Goal: Navigation & Orientation: Find specific page/section

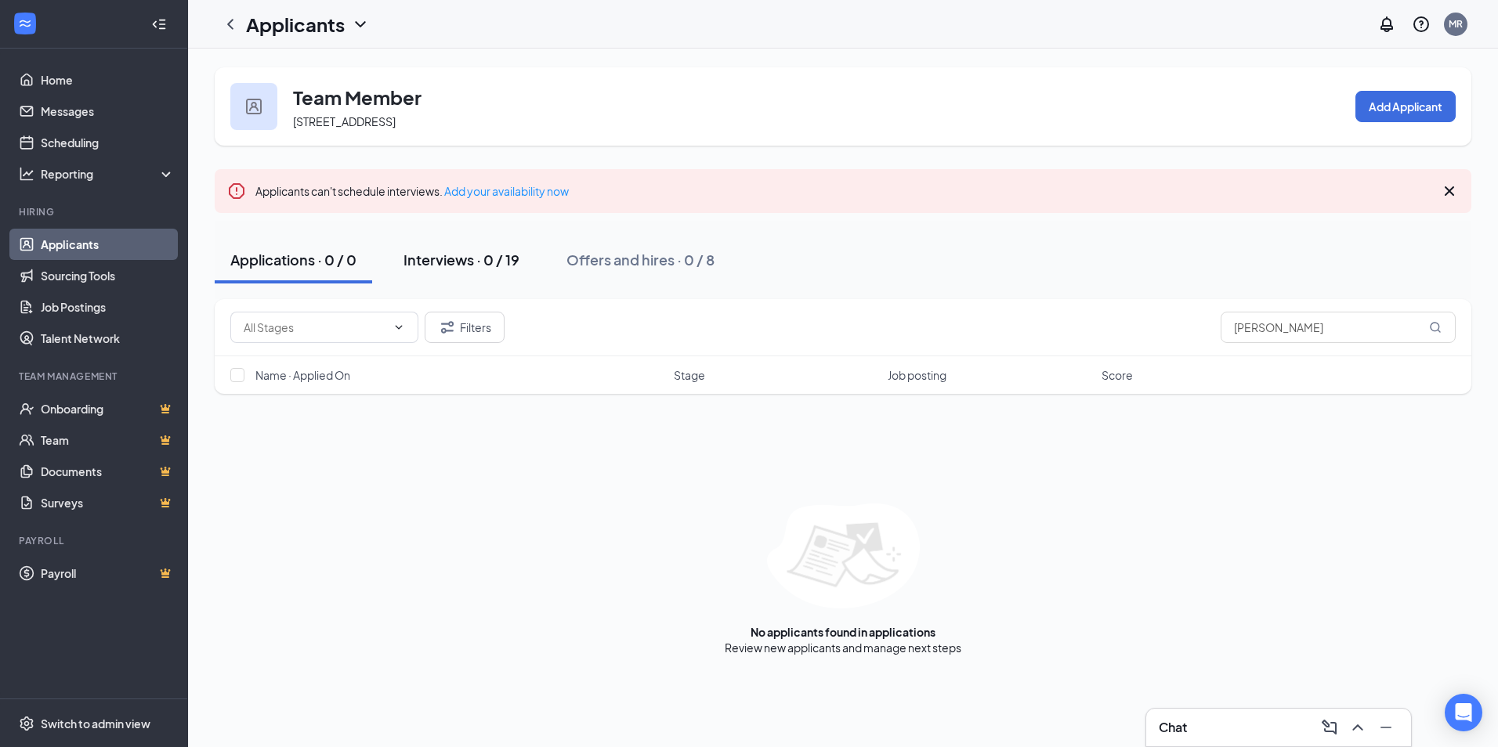
click at [471, 262] on div "Interviews · 0 / 19" at bounding box center [461, 260] width 116 height 20
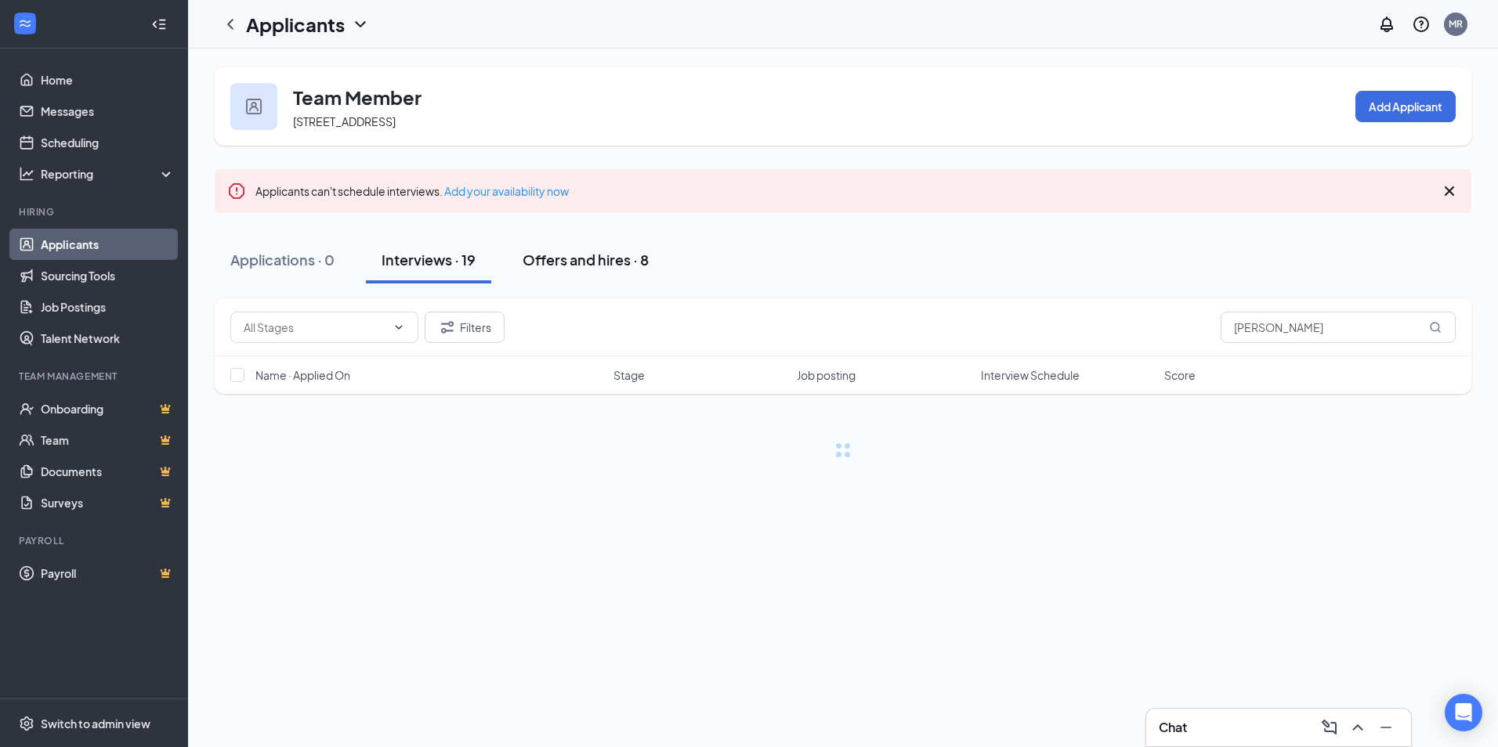
click at [583, 266] on div "Offers and hires · 8" at bounding box center [586, 260] width 126 height 20
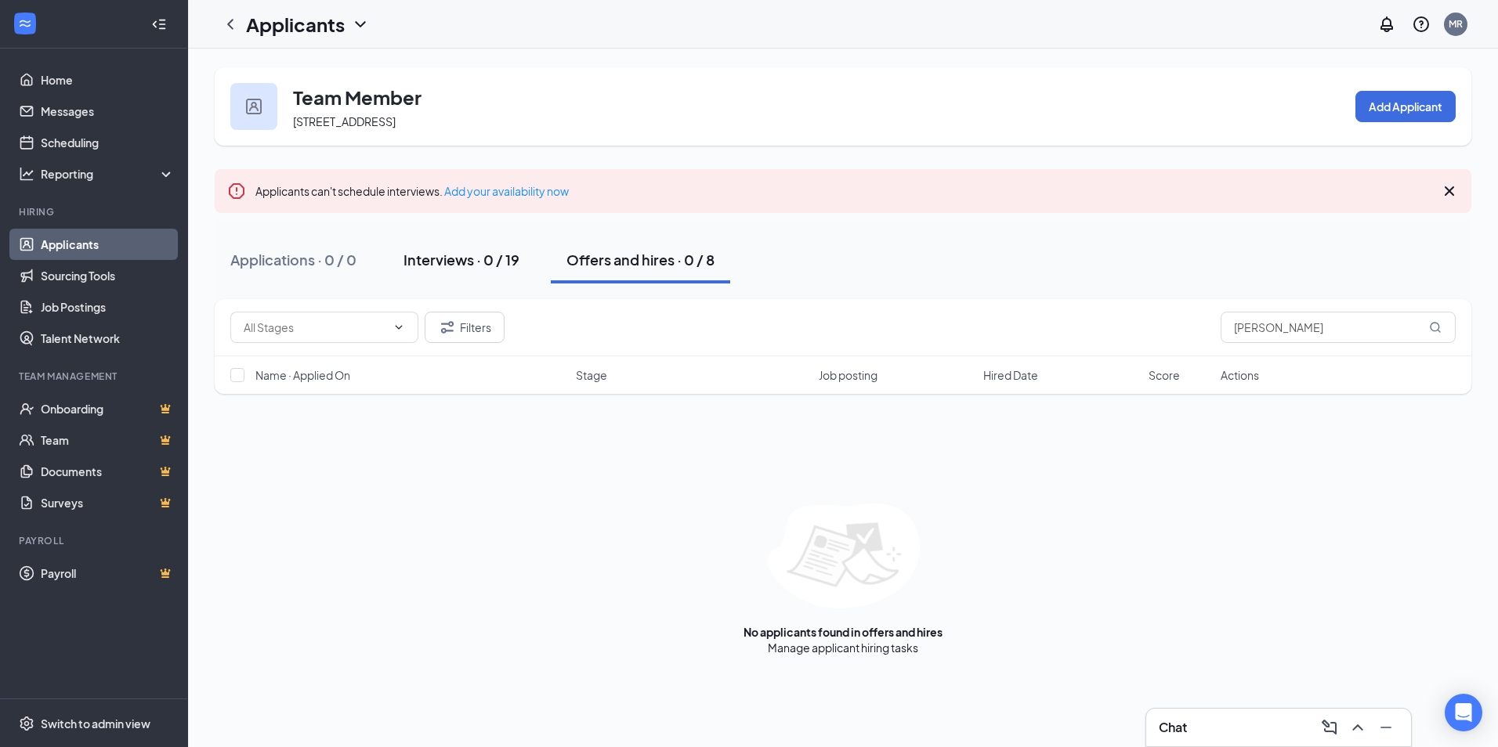
click at [454, 266] on div "Interviews · 0 / 19" at bounding box center [461, 260] width 116 height 20
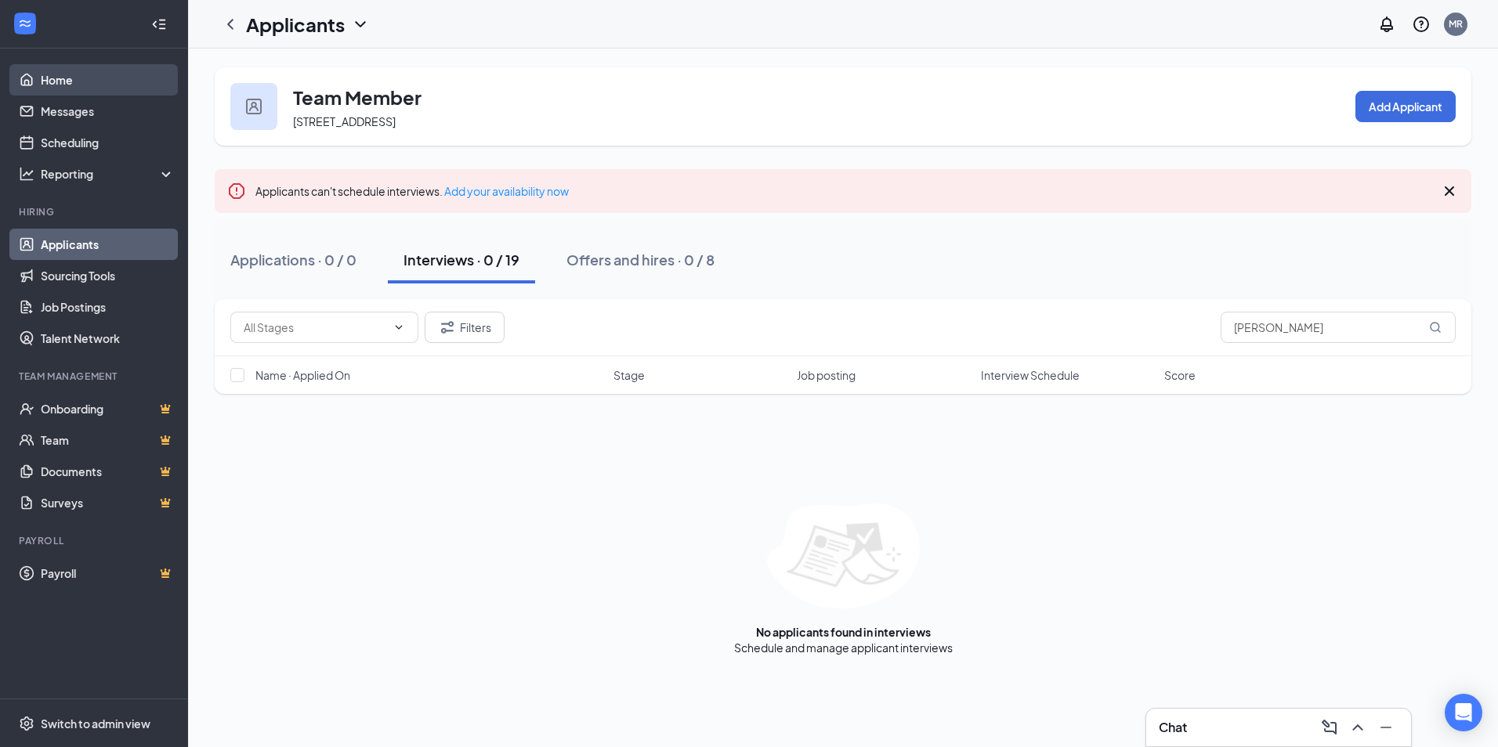
click at [81, 73] on link "Home" at bounding box center [108, 79] width 134 height 31
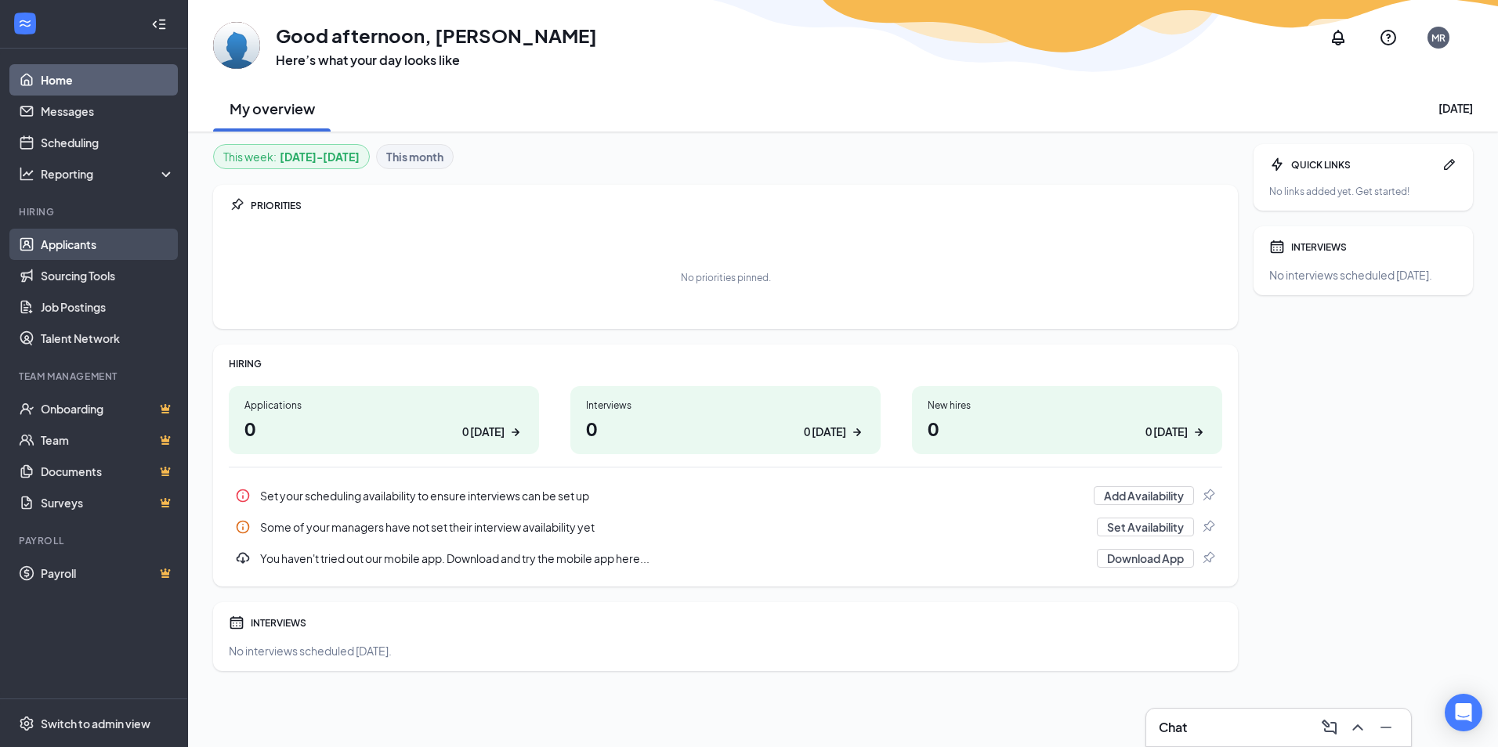
click at [80, 242] on link "Applicants" at bounding box center [108, 244] width 134 height 31
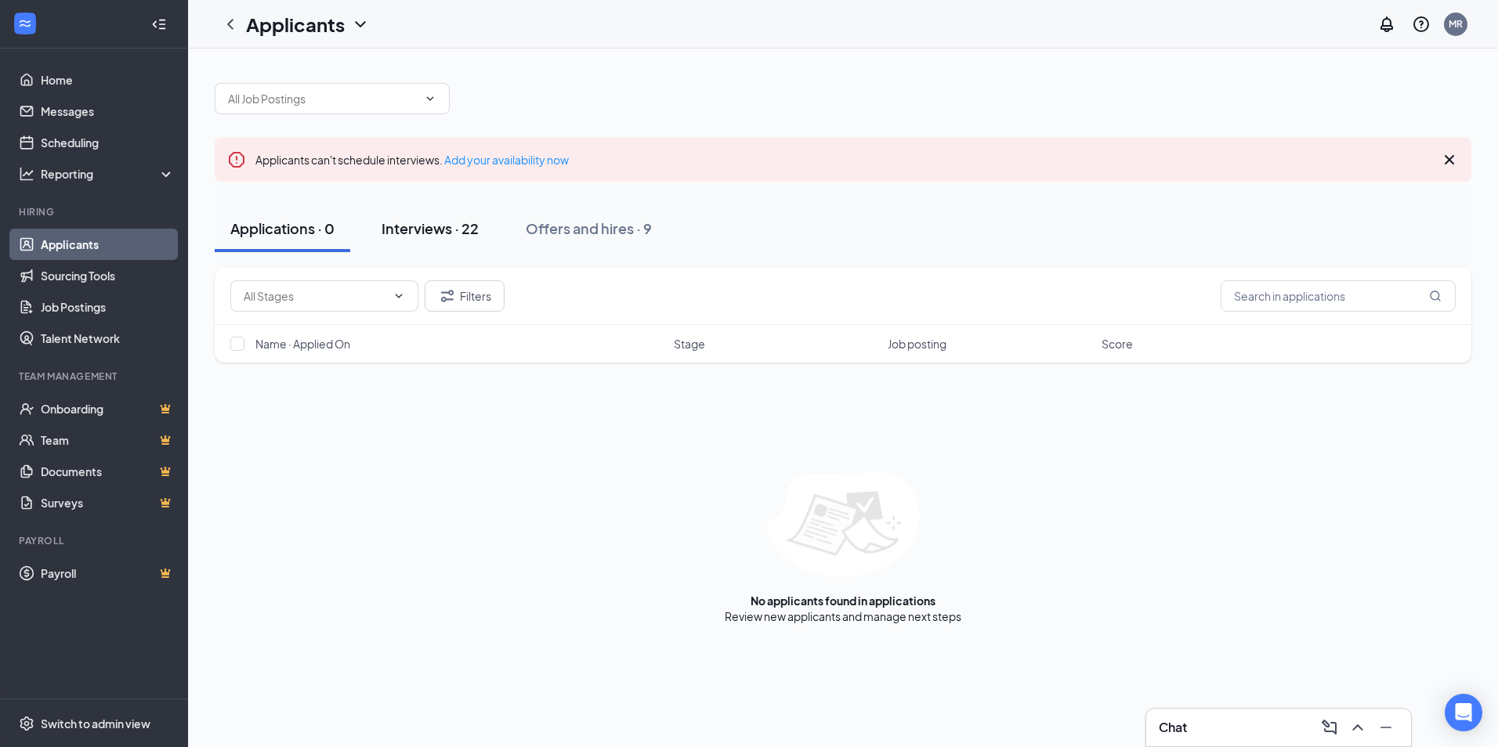
click at [416, 230] on div "Interviews · 22" at bounding box center [429, 229] width 97 height 20
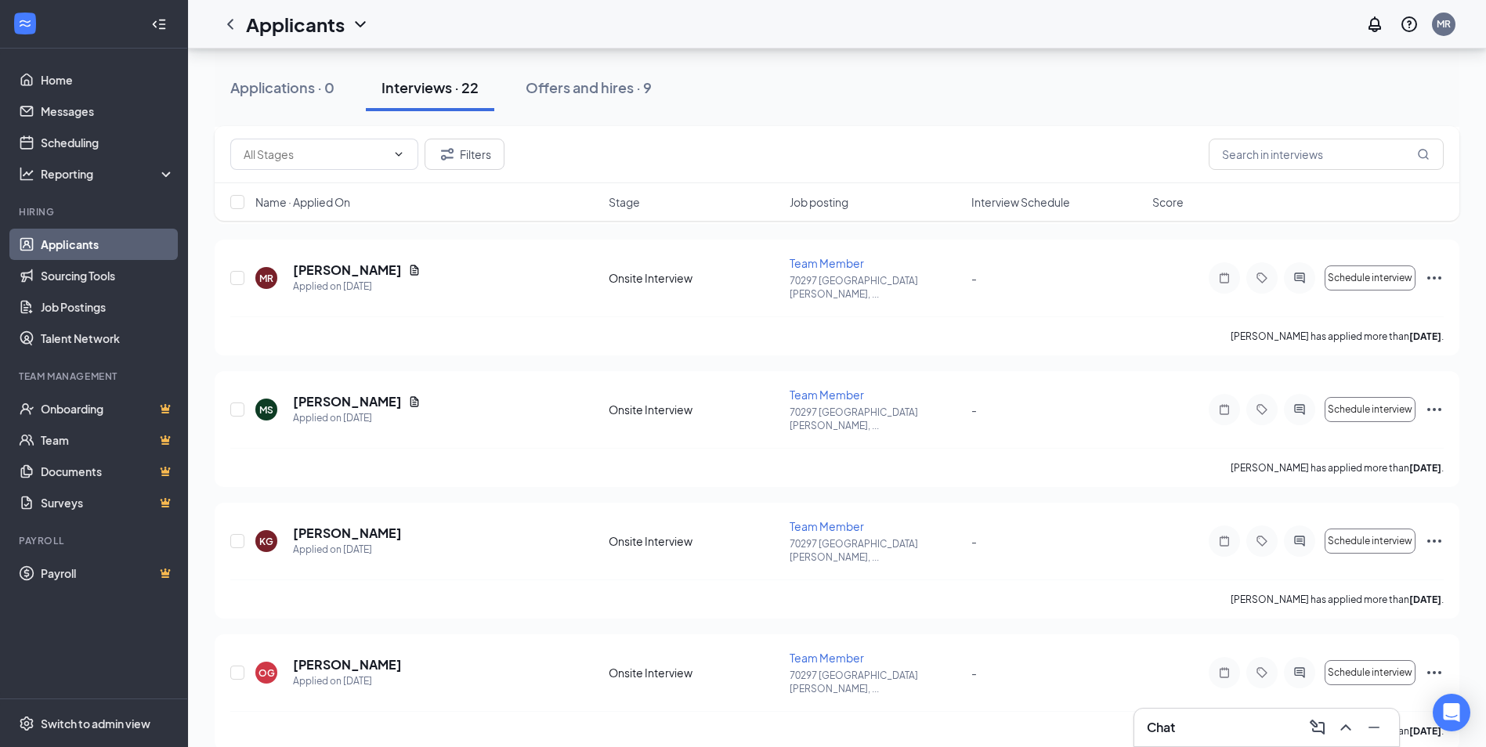
scroll to position [530, 0]
